Goal: Find specific page/section: Find specific page/section

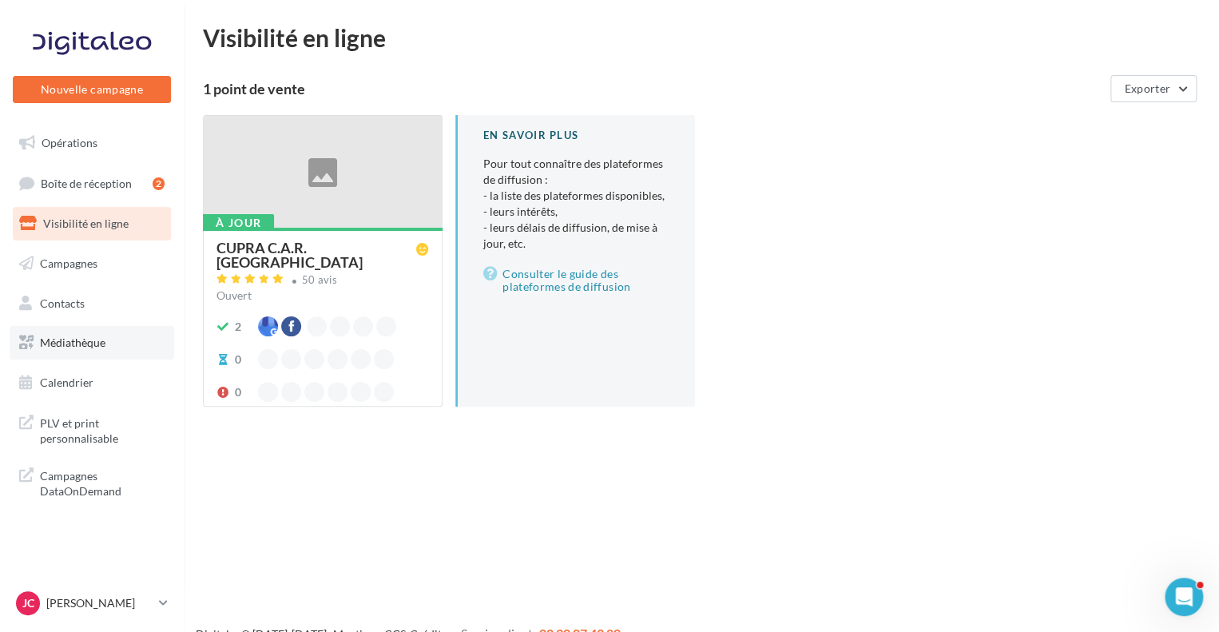
click at [78, 357] on link "Médiathèque" at bounding box center [92, 343] width 165 height 34
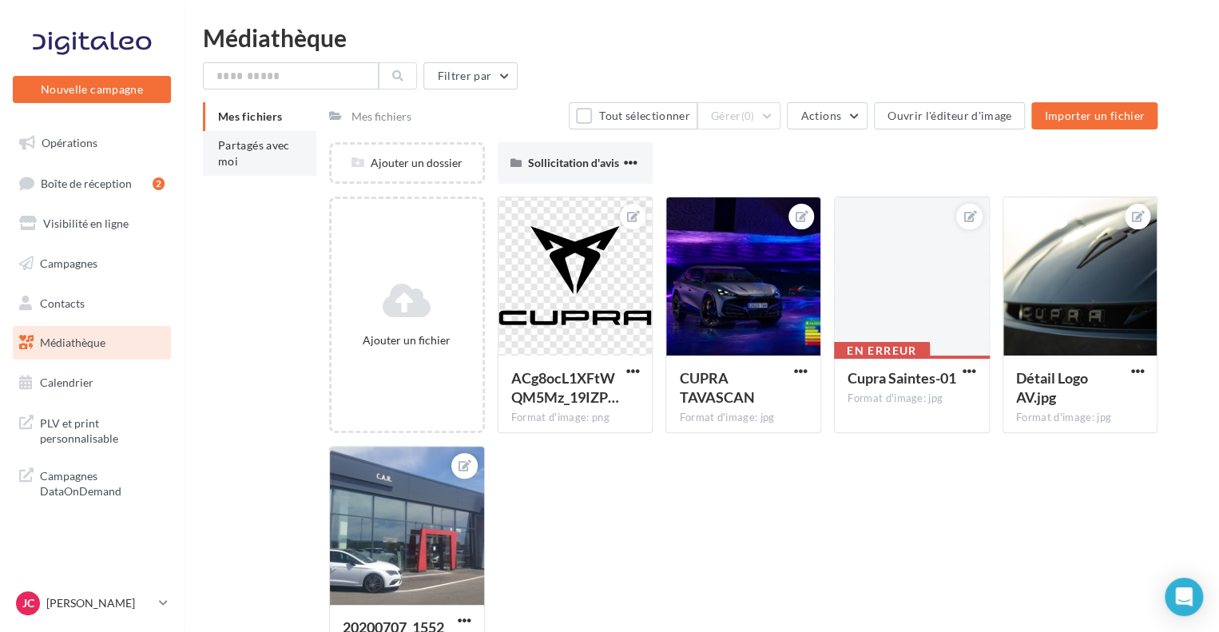
click at [244, 150] on span "Partagés avec moi" at bounding box center [254, 153] width 72 height 30
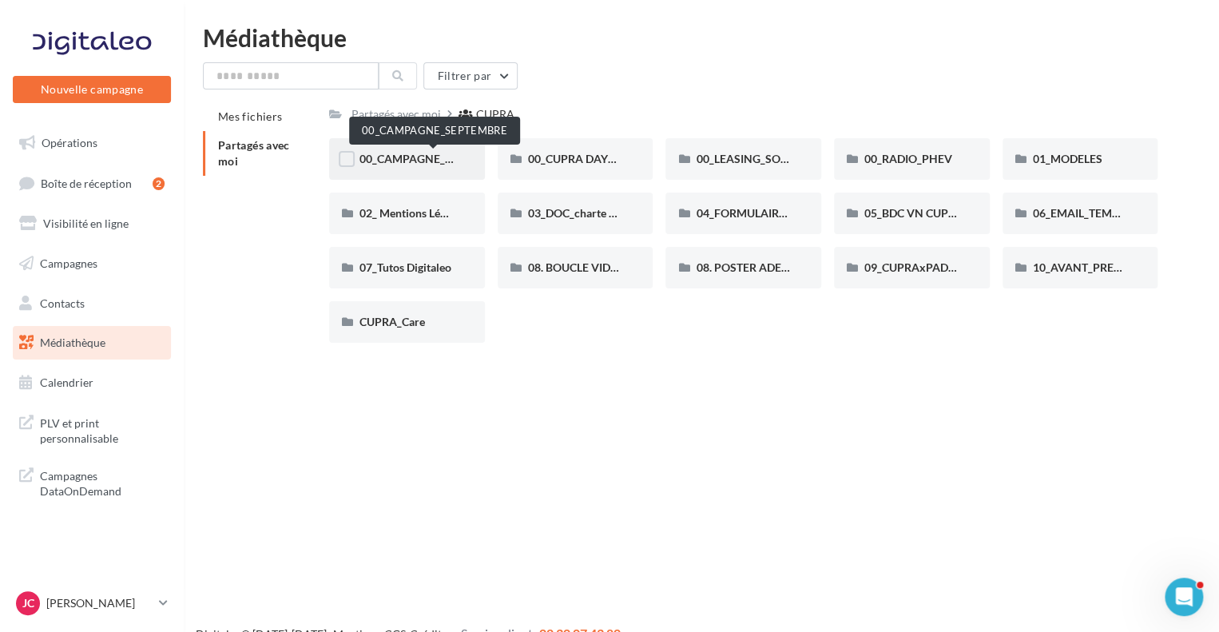
click at [406, 165] on span "00_CAMPAGNE_SEPTEMBRE" at bounding box center [434, 159] width 149 height 14
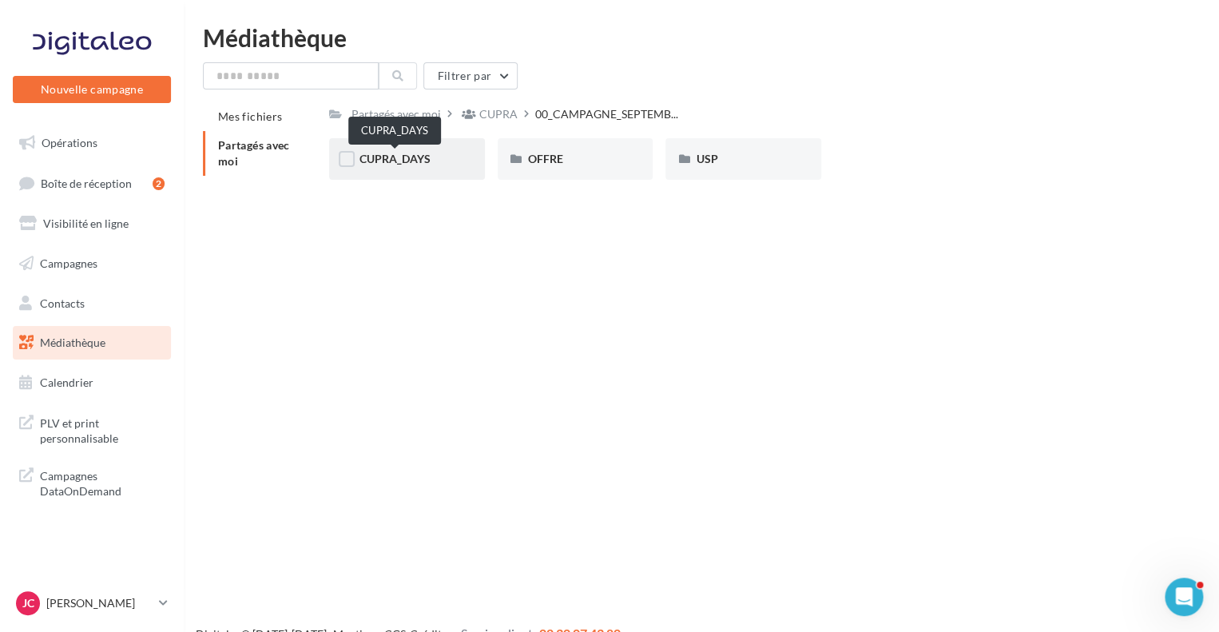
click at [421, 161] on span "CUPRA_DAYS" at bounding box center [395, 159] width 71 height 14
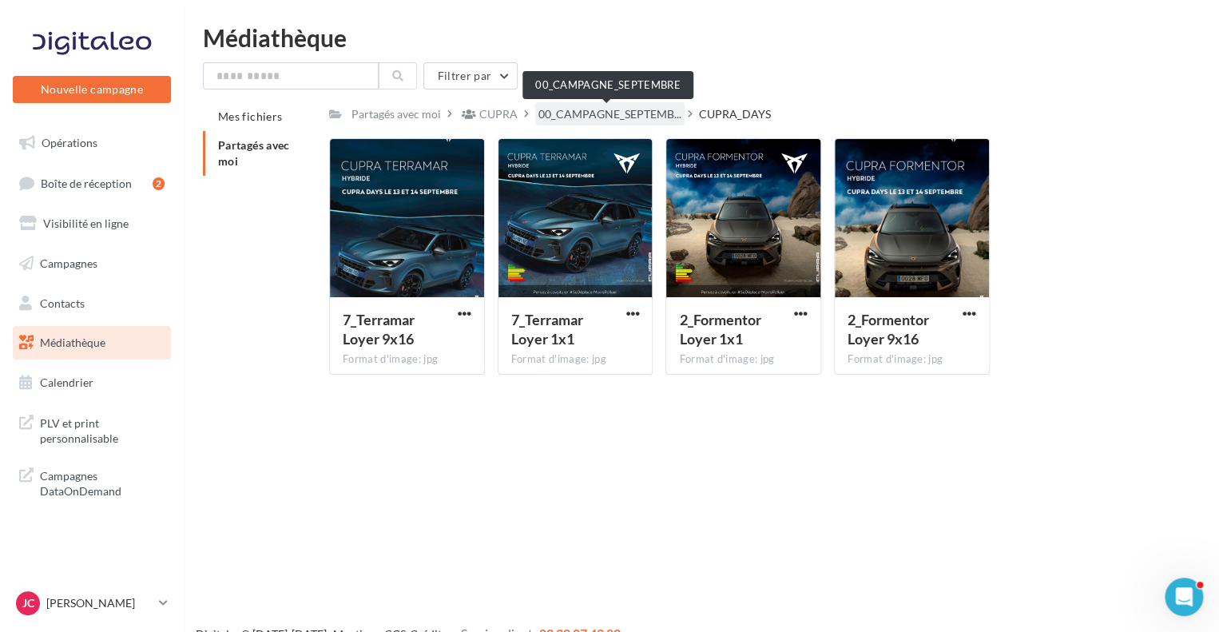
click at [619, 117] on span "00_CAMPAGNE_SEPTEMB..." at bounding box center [610, 114] width 143 height 16
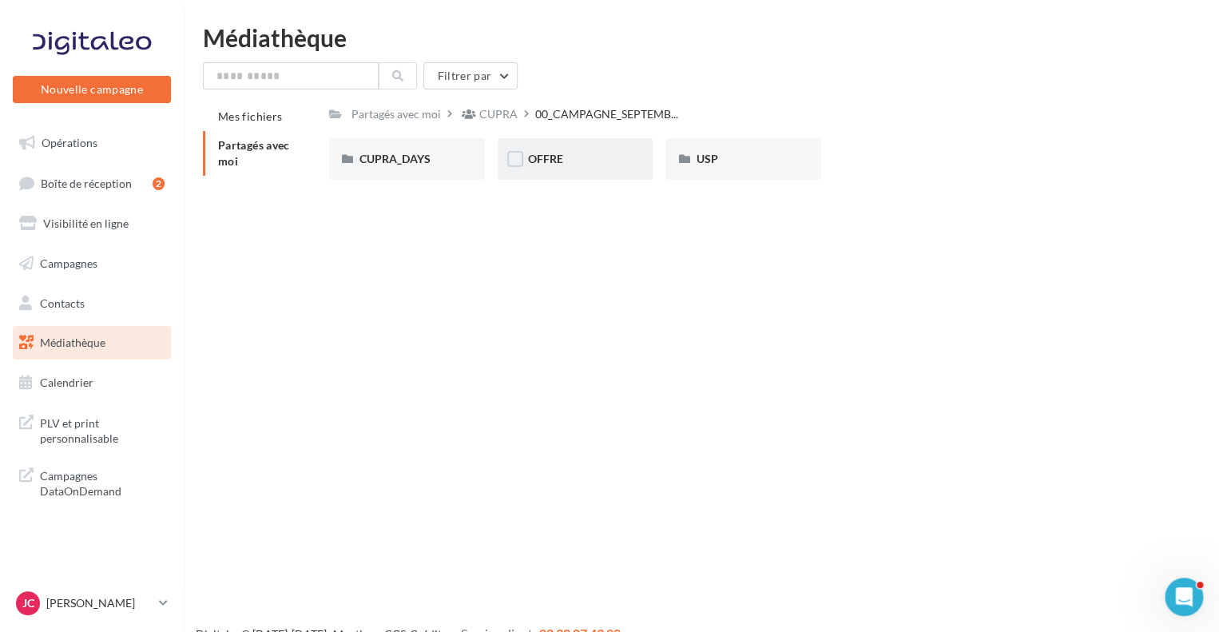
click at [563, 162] on div "OFFRE" at bounding box center [575, 159] width 95 height 16
